Goal: Navigation & Orientation: Find specific page/section

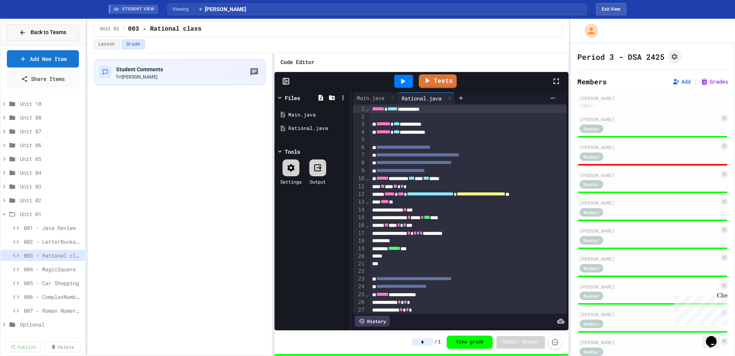
scroll to position [153, 0]
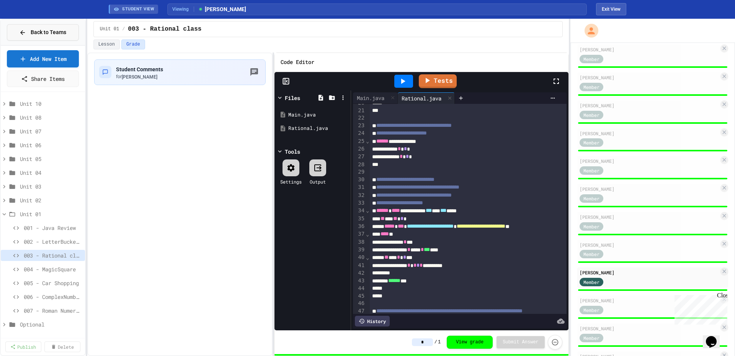
click at [59, 37] on button "Back to Teams" at bounding box center [43, 32] width 72 height 16
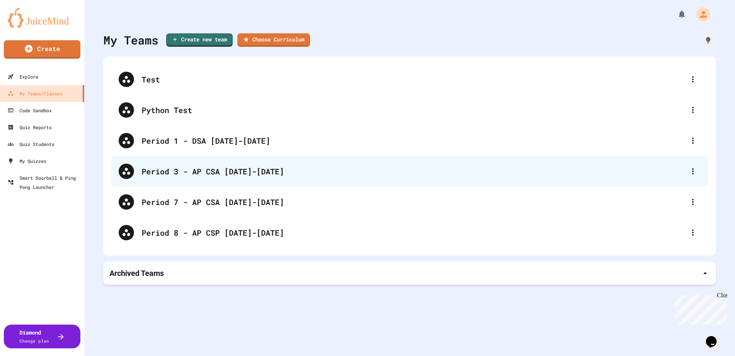
click at [245, 175] on div "Period 3 - AP CSA 2025-2026" at bounding box center [413, 170] width 543 height 11
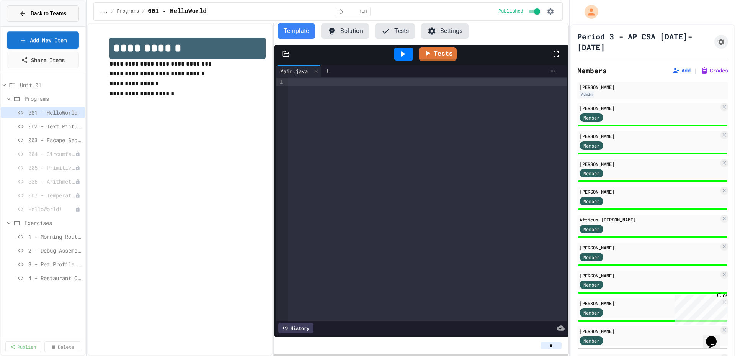
click at [55, 10] on span "Back to Teams" at bounding box center [49, 14] width 36 height 8
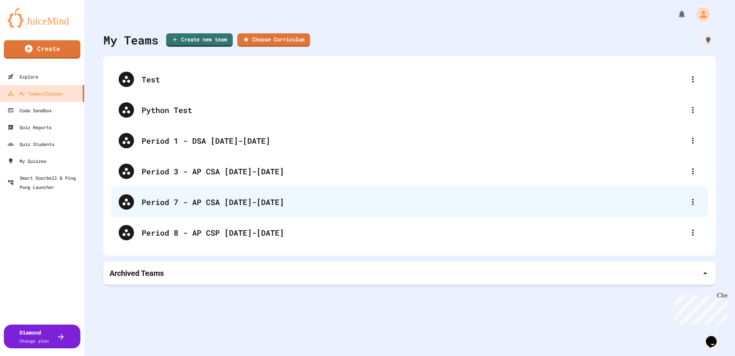
click at [223, 208] on div "Period 7 - AP CSA [DATE]-[DATE]" at bounding box center [409, 201] width 597 height 31
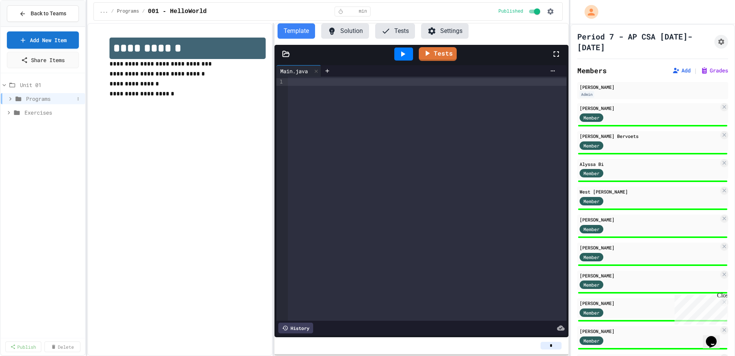
click at [9, 97] on icon at bounding box center [10, 98] width 7 height 7
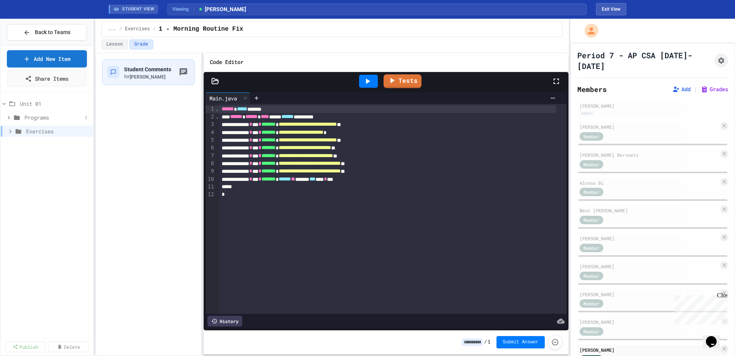
click at [47, 119] on span "Programs" at bounding box center [53, 117] width 58 height 8
click at [49, 228] on span "Exercises" at bounding box center [54, 228] width 56 height 8
